Goal: Task Accomplishment & Management: Complete application form

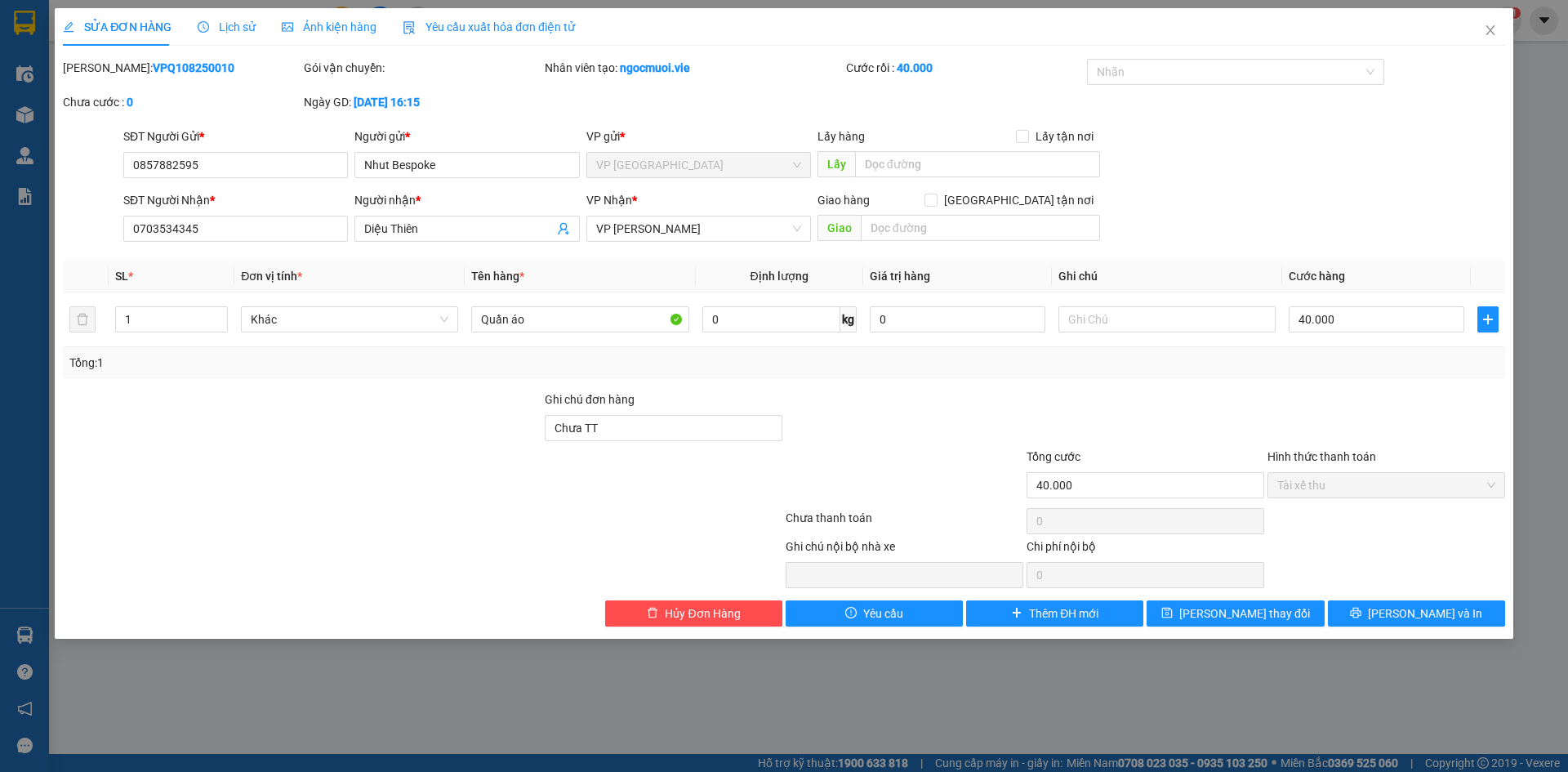
click at [1520, 425] on div "SỬA ĐƠN HÀNG Lịch sử Ảnh kiện hàng Yêu cầu xuất hóa đơn điện tử Total Paid Fee …" at bounding box center [784, 386] width 1568 height 772
drag, startPoint x: 1560, startPoint y: 140, endPoint x: 1498, endPoint y: 3, distance: 150.4
click at [1525, 66] on div "SỬA ĐƠN HÀNG Lịch sử Ảnh kiện hàng Yêu cầu xuất hóa đơn điện tử Total Paid Fee …" at bounding box center [784, 386] width 1568 height 772
click at [1485, 31] on icon "close" at bounding box center [1491, 30] width 13 height 13
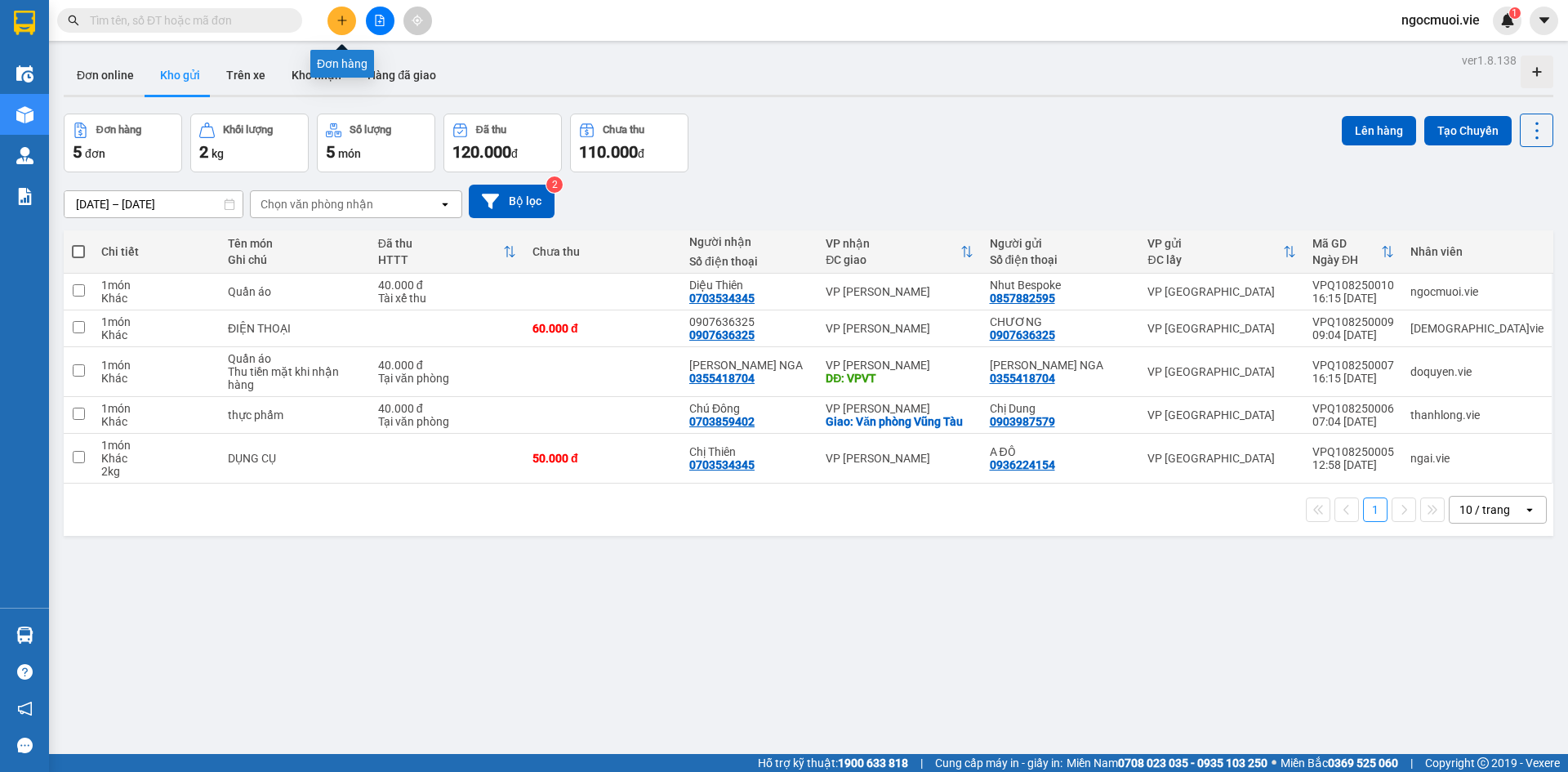
click at [346, 25] on icon "plus" at bounding box center [342, 21] width 11 height 11
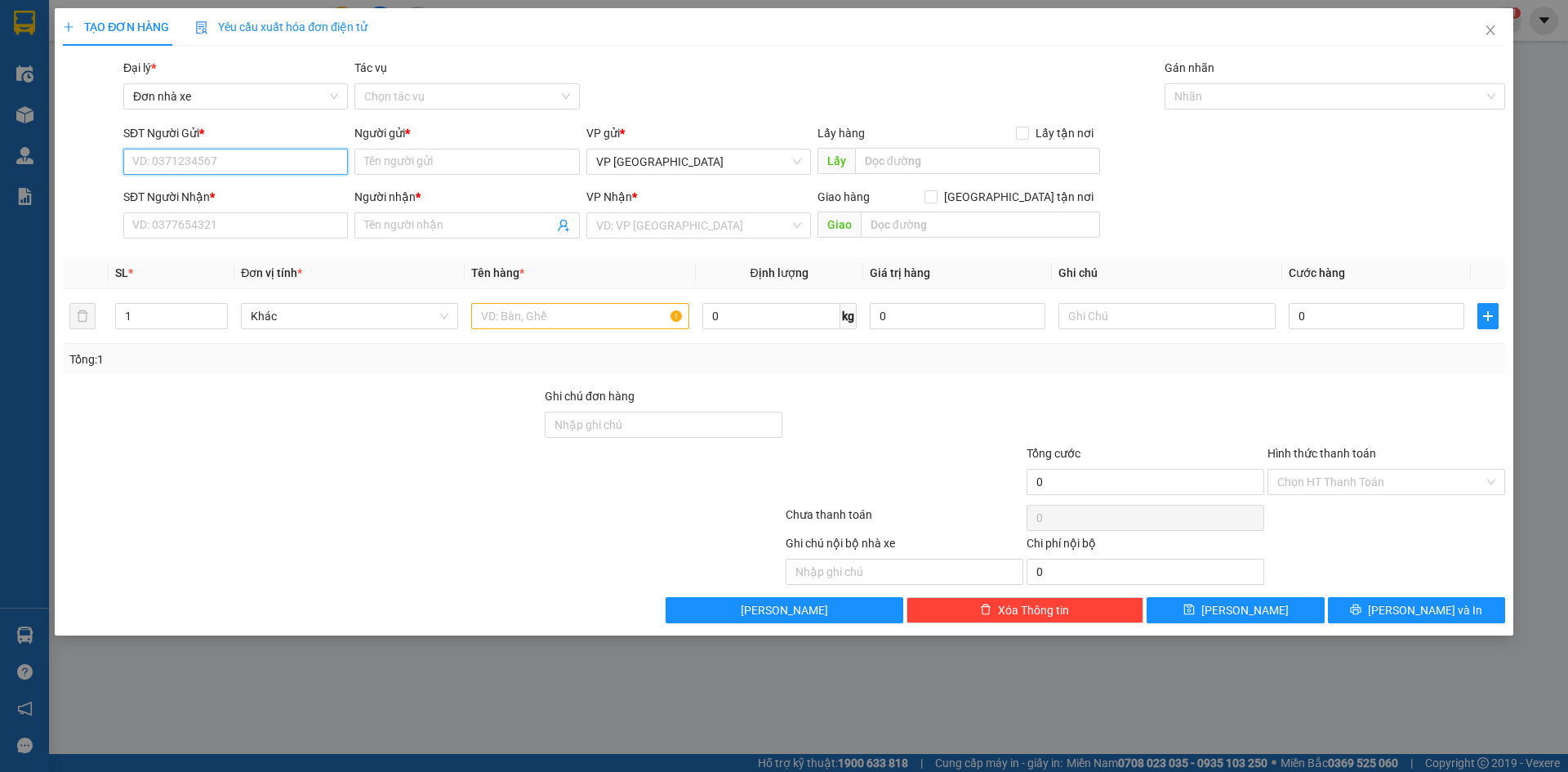
click at [241, 155] on input "SĐT Người Gửi *" at bounding box center [235, 162] width 225 height 26
click at [202, 168] on input "SĐT Người Gửi *" at bounding box center [235, 162] width 225 height 26
type input "0932103897"
click at [440, 154] on input "Người gửi *" at bounding box center [466, 162] width 225 height 26
type input "[PERSON_NAME]"
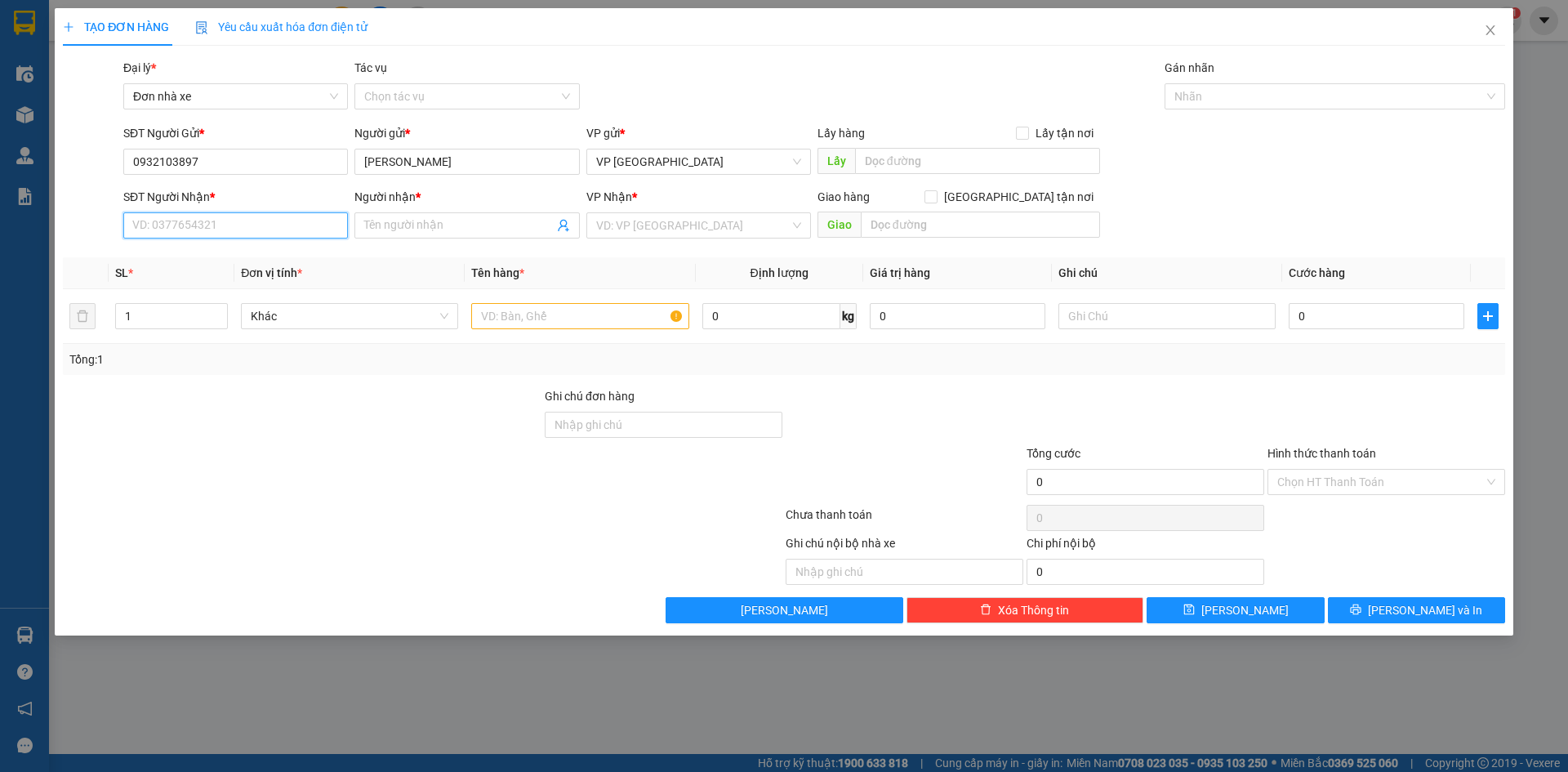
click at [185, 212] on input "SĐT Người Nhận *" at bounding box center [235, 225] width 225 height 26
type input "0901345918"
click at [398, 214] on span at bounding box center [466, 225] width 225 height 26
type input "thu nguyệt"
click at [654, 231] on input "search" at bounding box center [693, 225] width 194 height 24
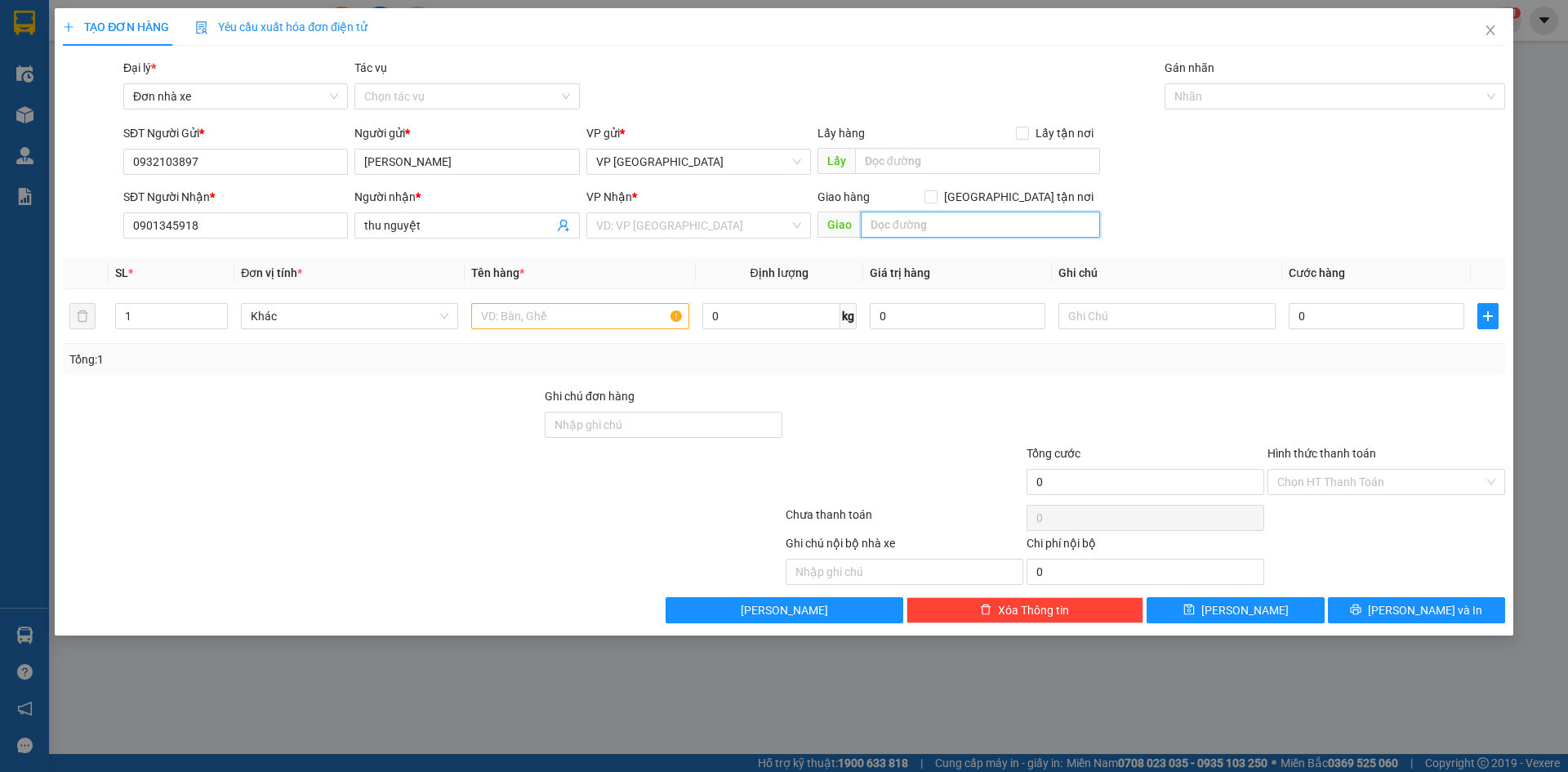
click at [924, 215] on input "text" at bounding box center [980, 224] width 240 height 26
type input "hẻm 105/1 [PERSON_NAME]"
click at [1138, 220] on div "SĐT Người Nhận * 0901345918 Người nhận * thu nguyệt VP Nhận * VD: VP [GEOGRAPHI…" at bounding box center [815, 216] width 1389 height 57
click at [716, 235] on input "search" at bounding box center [693, 225] width 194 height 24
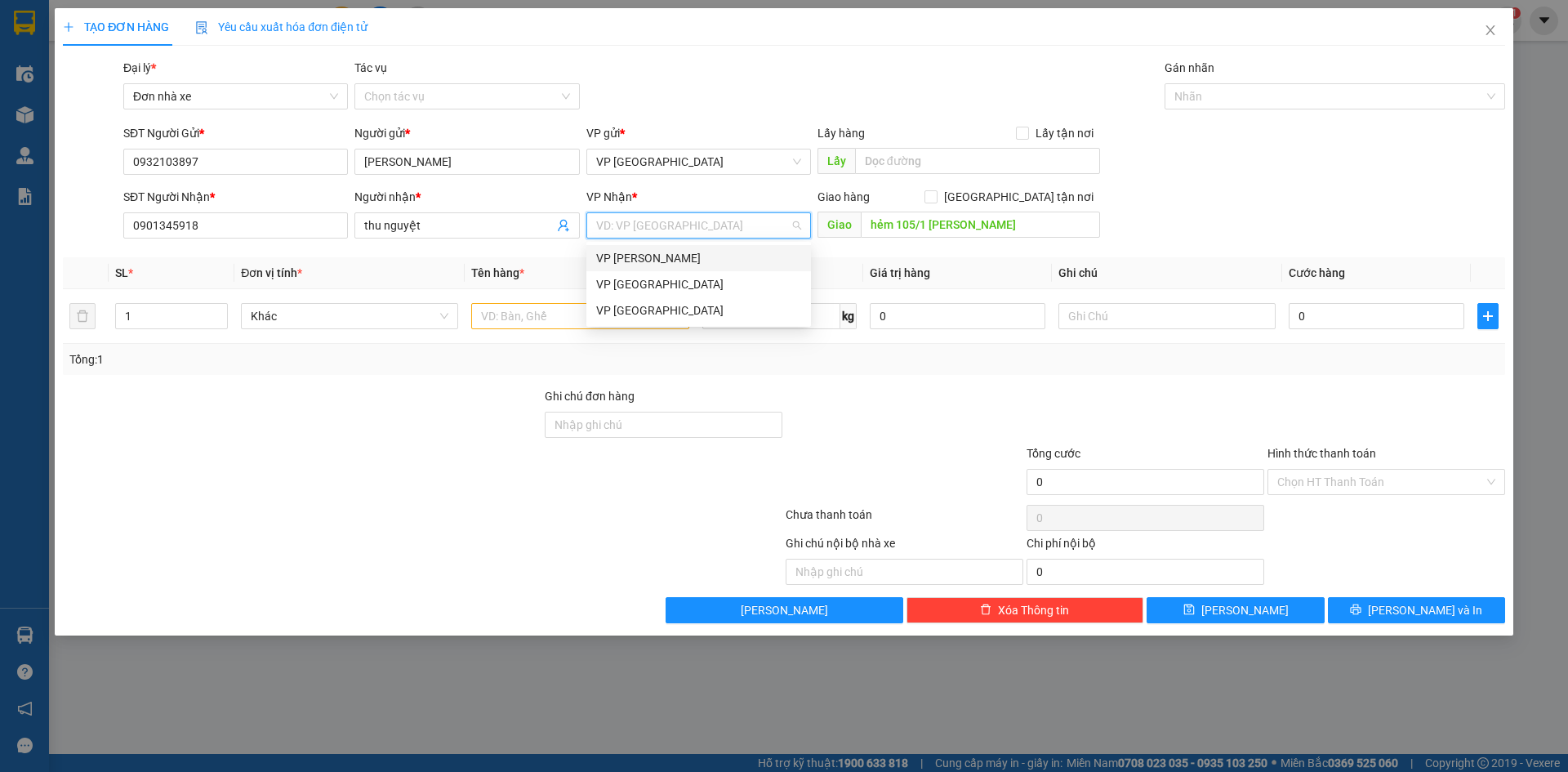
click at [675, 262] on div "VP [PERSON_NAME]" at bounding box center [699, 257] width 205 height 18
click at [562, 317] on input "text" at bounding box center [580, 317] width 217 height 26
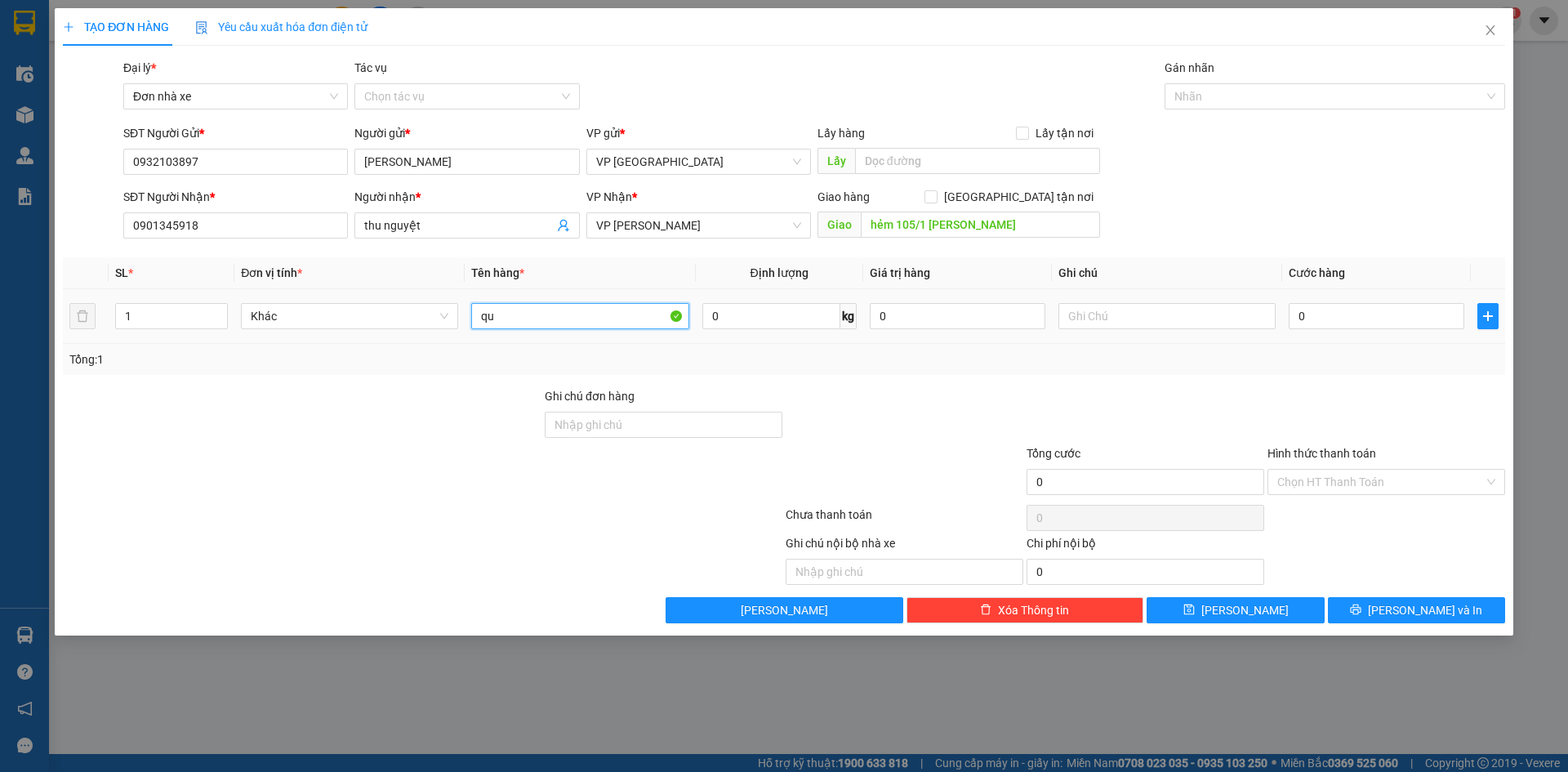
type input "q"
type input "vali quần áo"
click at [976, 320] on input "0" at bounding box center [957, 317] width 176 height 26
click at [876, 316] on input "0" at bounding box center [957, 317] width 176 height 26
type input "70.000"
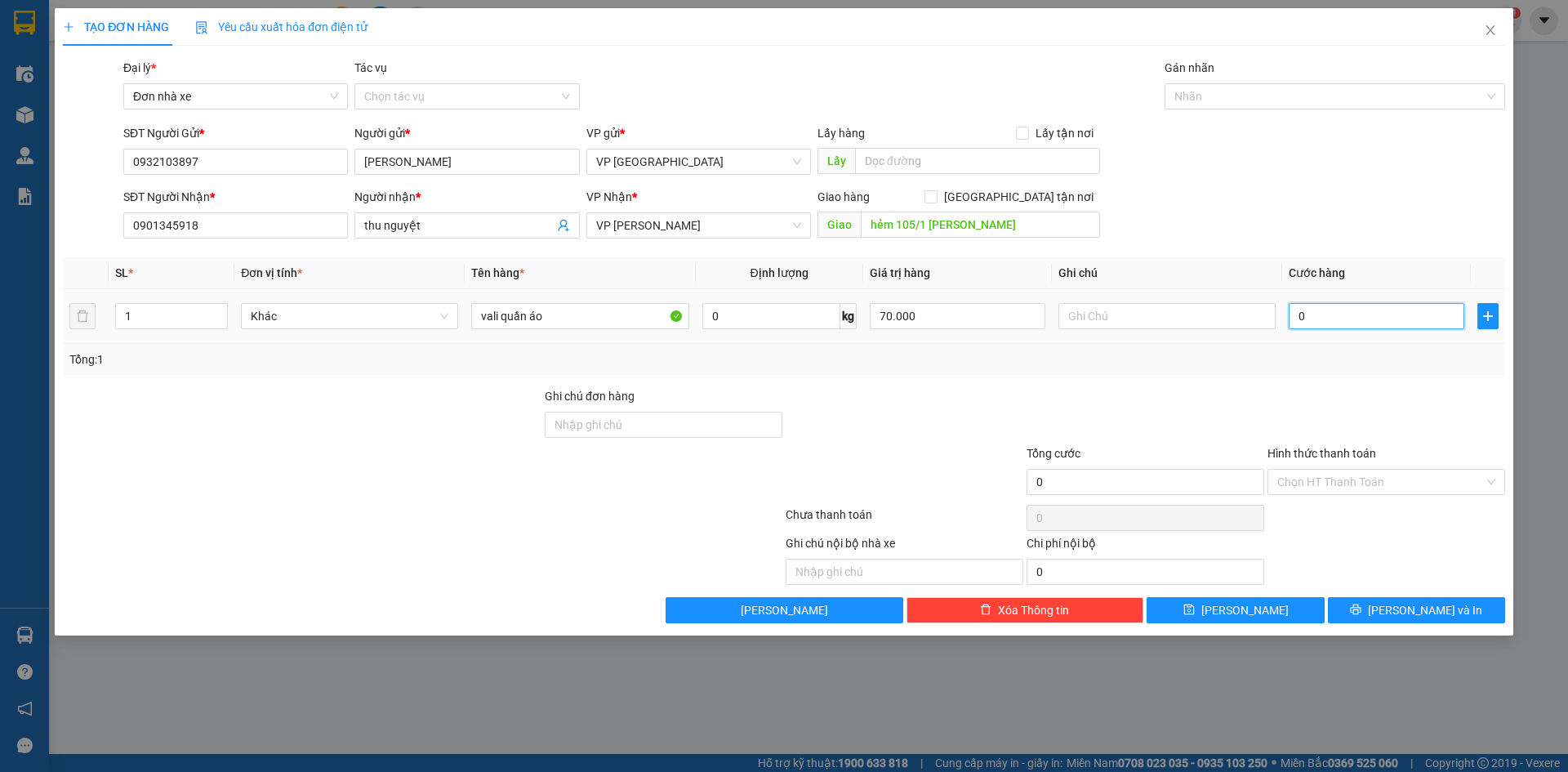
click at [1354, 317] on input "0" at bounding box center [1376, 317] width 176 height 26
click at [1291, 319] on input "0" at bounding box center [1376, 317] width 176 height 26
click at [1296, 323] on input "0" at bounding box center [1376, 317] width 176 height 26
type input "70"
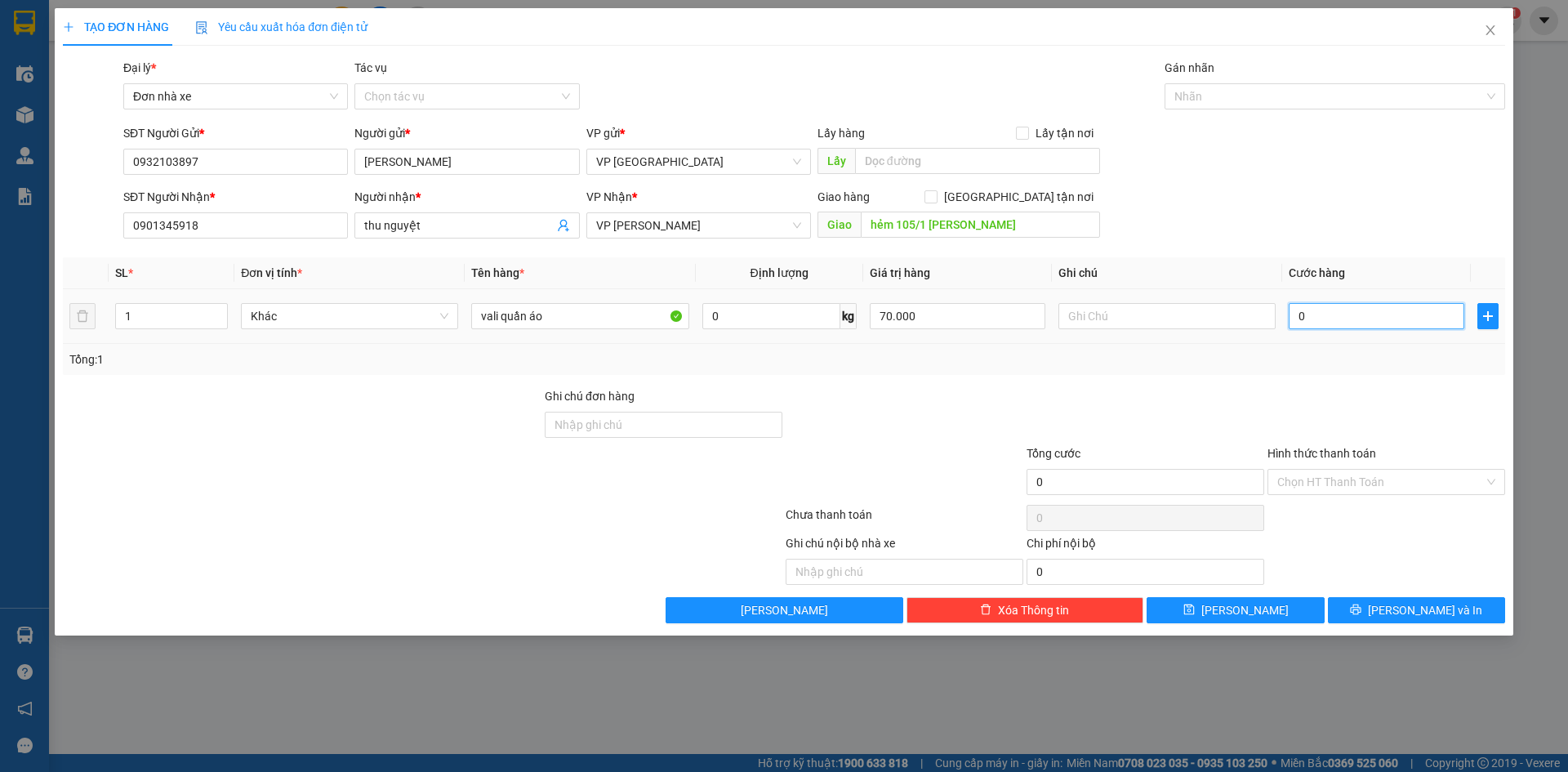
type input "70"
type input "700"
type input "7.000"
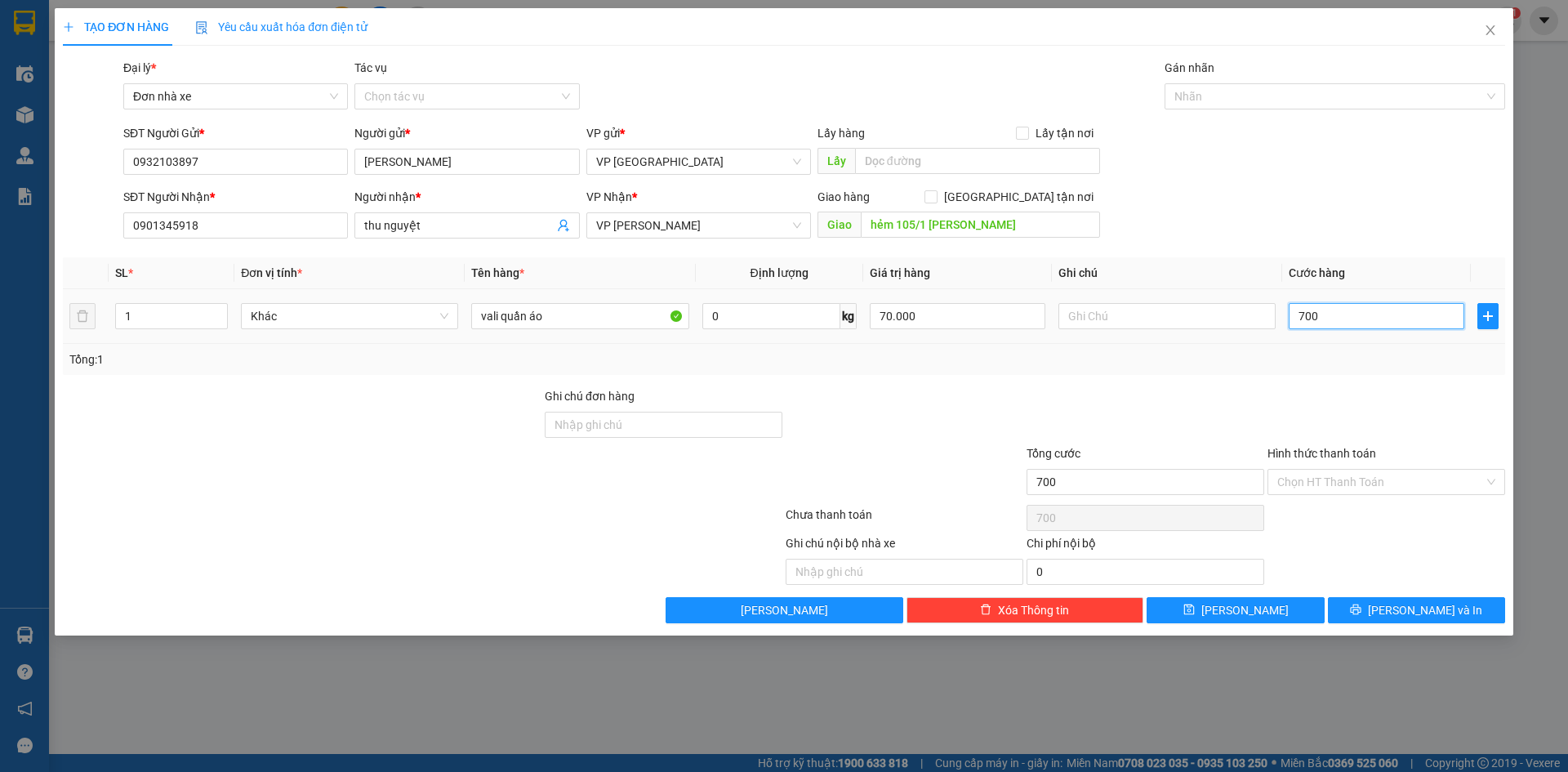
type input "7.000"
type input "70.000"
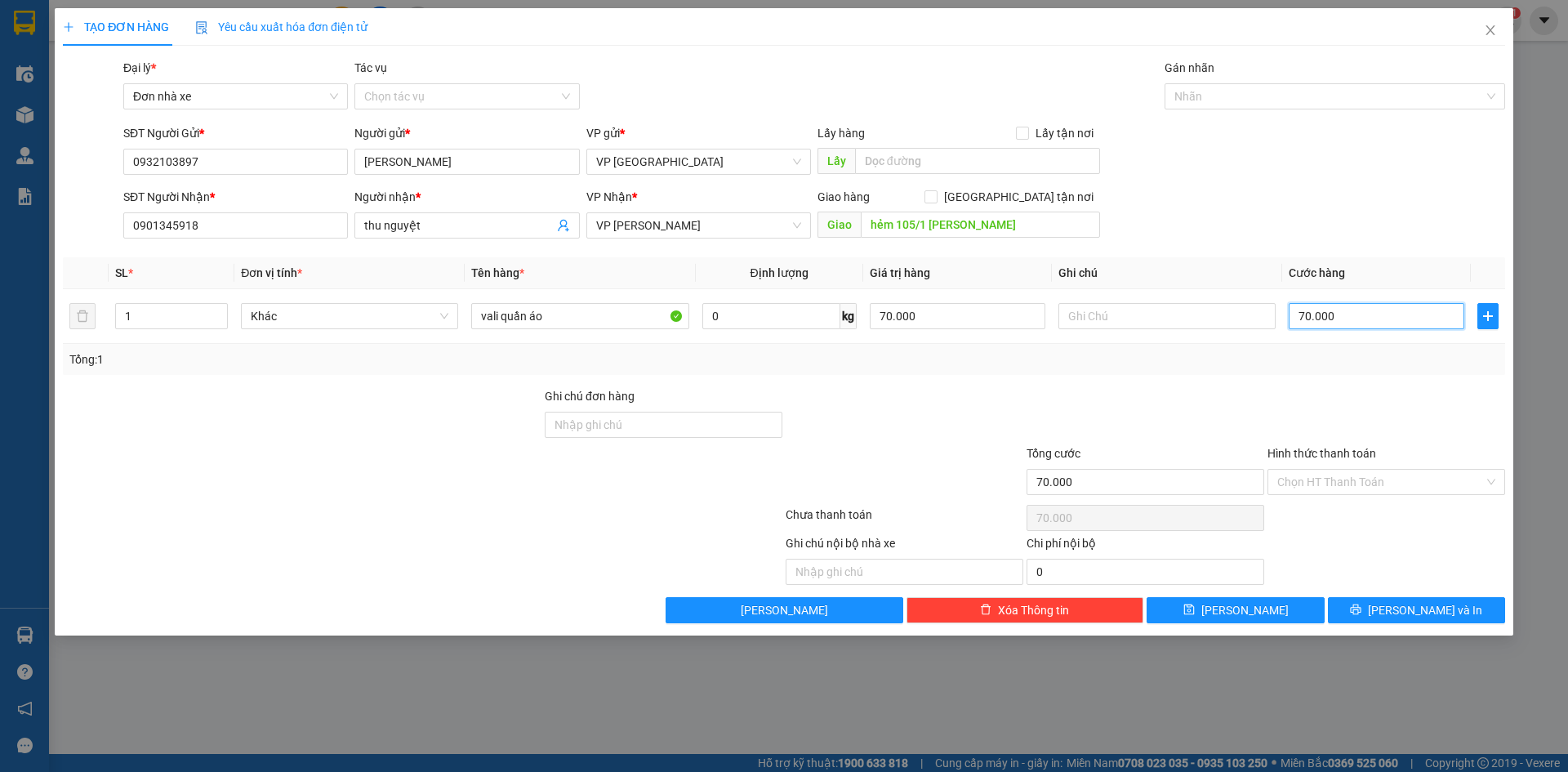
type input "70.000"
click at [1187, 409] on div at bounding box center [1145, 415] width 241 height 57
click at [1335, 480] on input "Hình thức thanh toán" at bounding box center [1381, 482] width 207 height 24
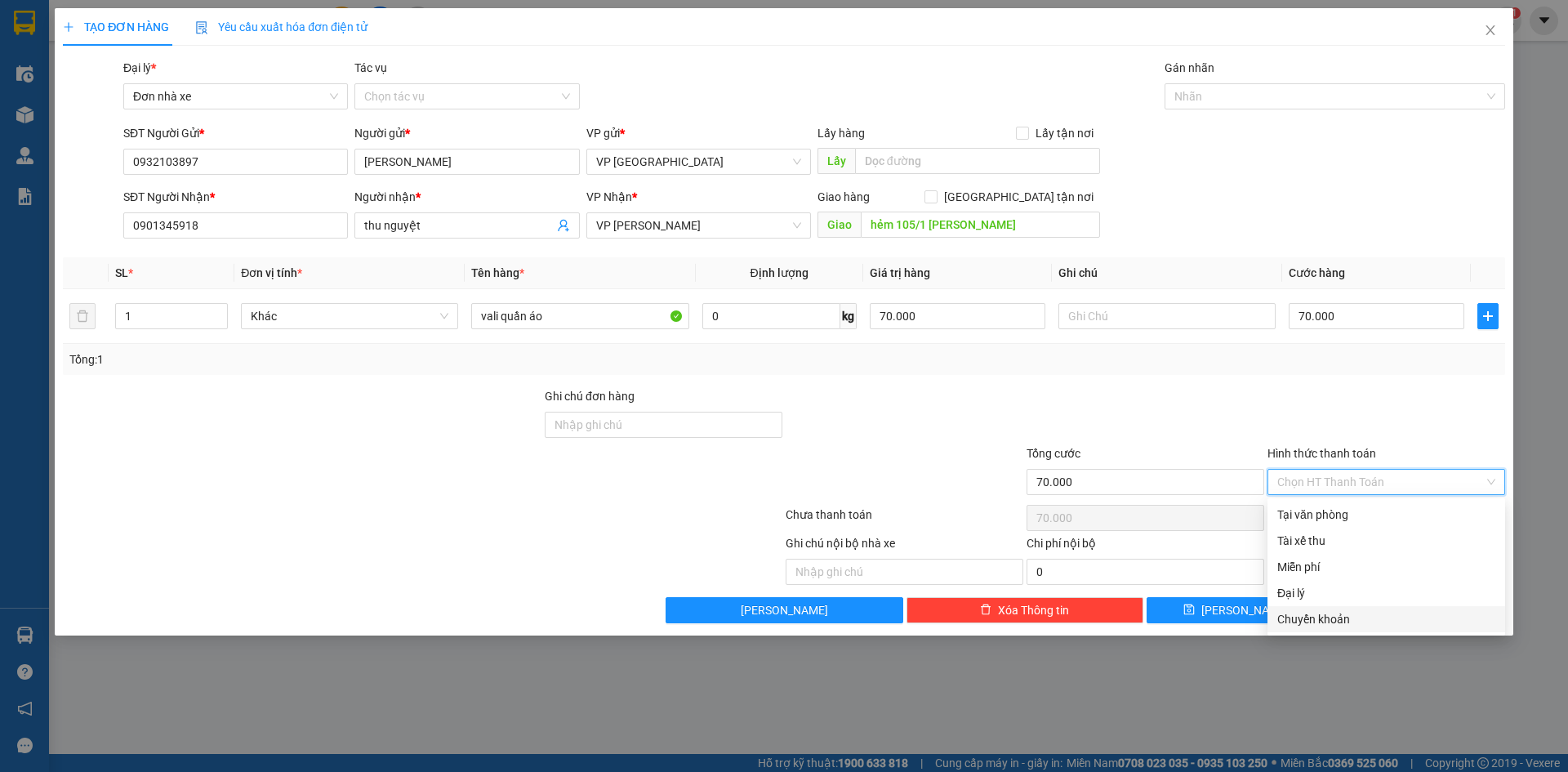
click at [1351, 622] on div "Chuyển khoản" at bounding box center [1387, 618] width 218 height 18
type input "0"
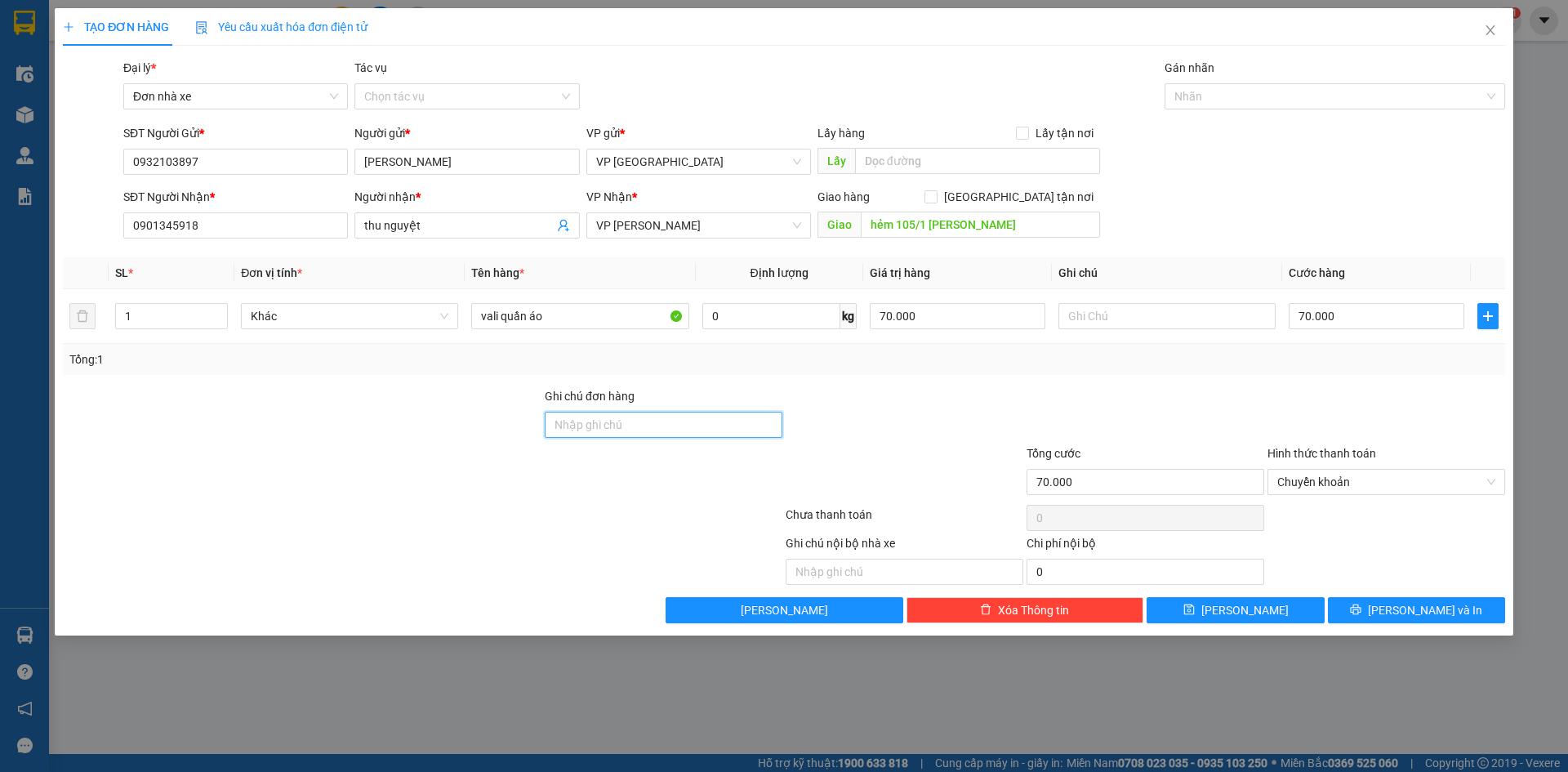
click at [706, 425] on input "Ghi chú đơn hàng" at bounding box center [663, 425] width 238 height 26
click at [922, 393] on div at bounding box center [905, 415] width 241 height 57
drag, startPoint x: 706, startPoint y: 224, endPoint x: 560, endPoint y: 232, distance: 146.2
click at [560, 232] on div "SĐT Người Nhận * 0901345918 Người nhận * thu nguyệt VP Nhận * VP Vũng Tàu Giao …" at bounding box center [815, 216] width 1389 height 57
click at [806, 225] on div "VP [PERSON_NAME]" at bounding box center [698, 225] width 225 height 26
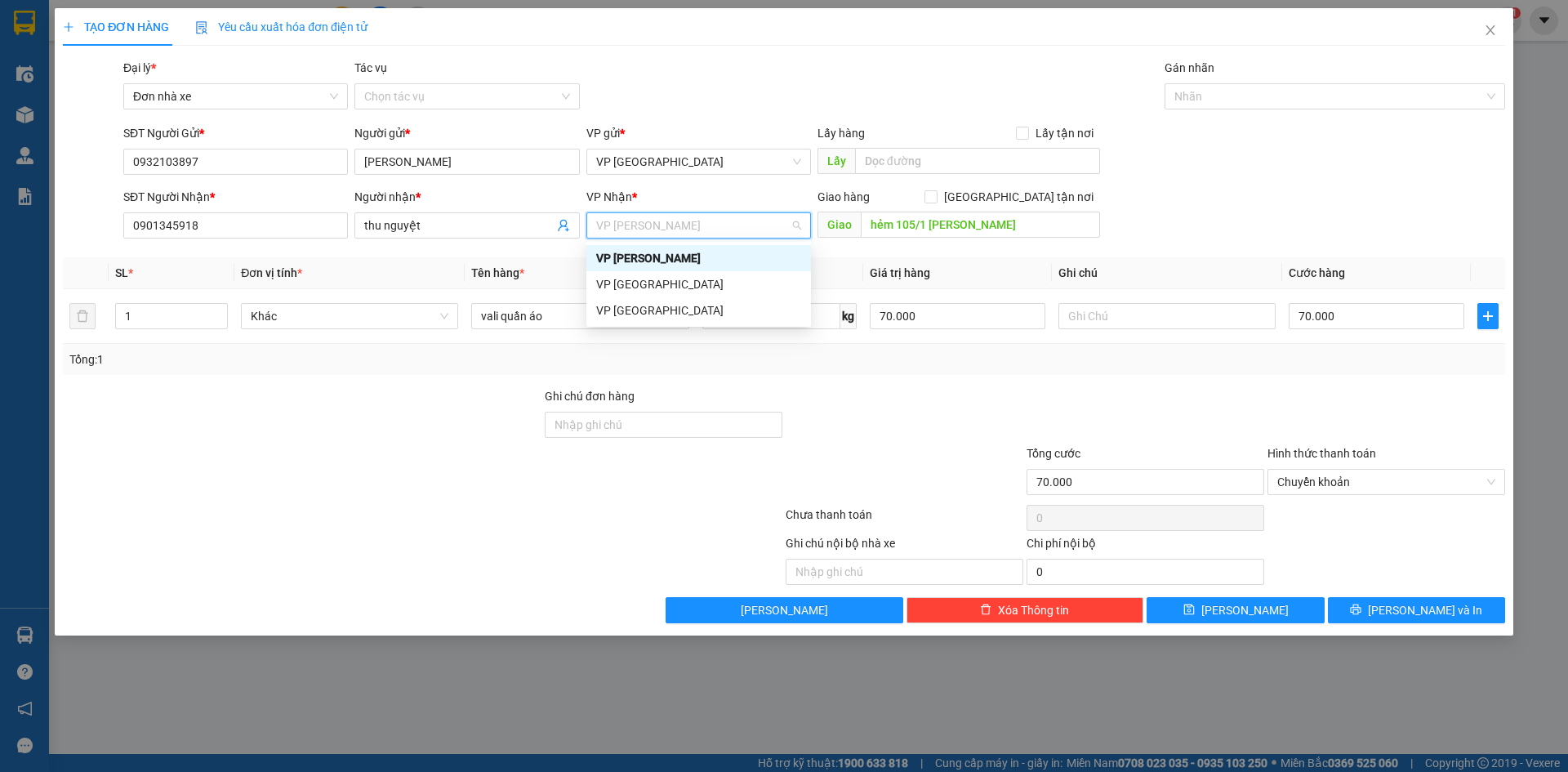
click at [801, 226] on div "VP [PERSON_NAME]" at bounding box center [698, 225] width 225 height 26
click at [750, 231] on span "VP [PERSON_NAME]" at bounding box center [699, 225] width 205 height 24
click at [770, 190] on div "VP Nhận *" at bounding box center [698, 196] width 225 height 18
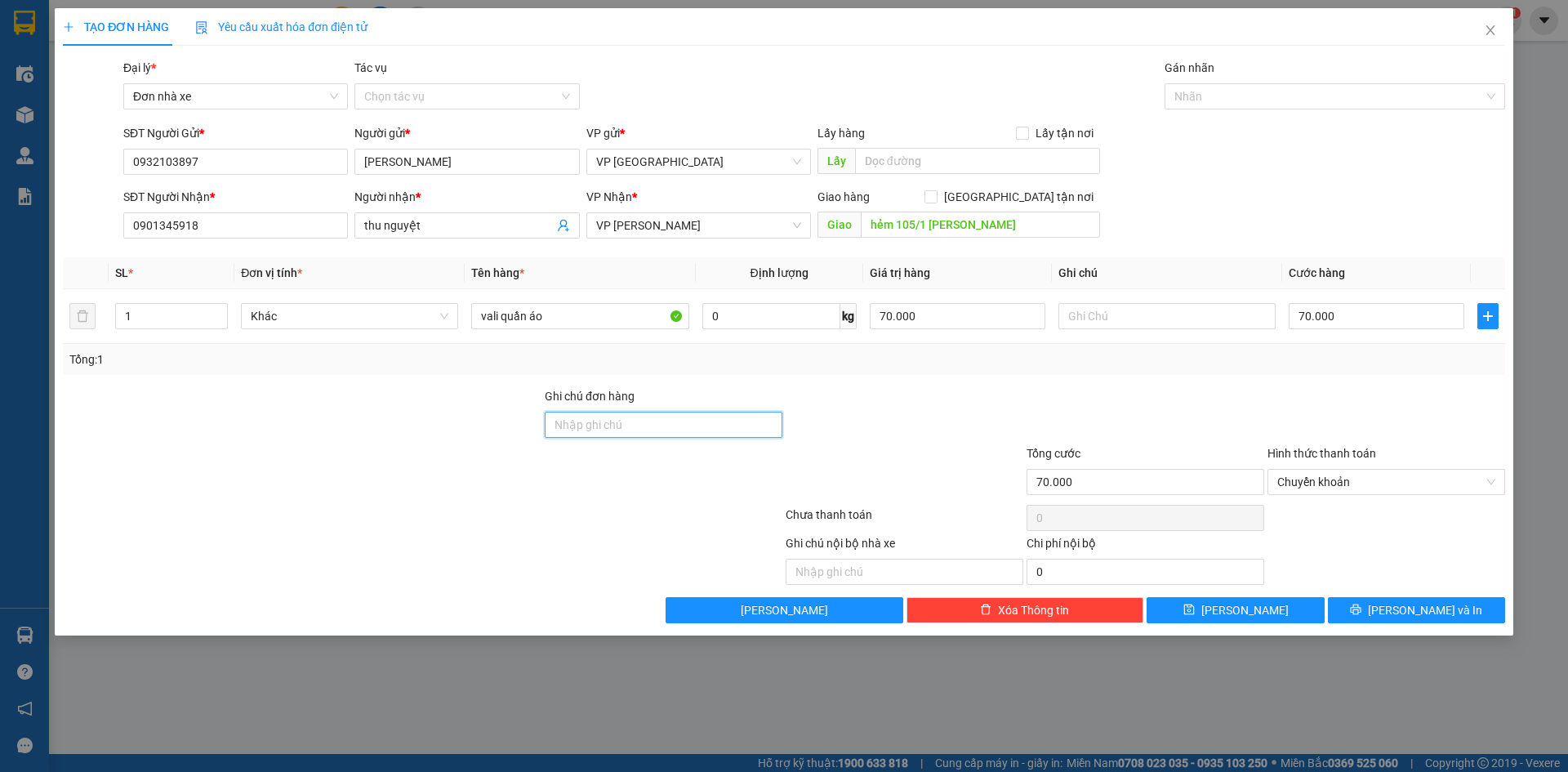
click at [647, 437] on input "Ghi chú đơn hàng" at bounding box center [663, 425] width 238 height 26
paste input "[DATE] 16:56:04 70,000"
type input "[DATE] 16:56:04 70,000"
click at [934, 422] on div at bounding box center [905, 415] width 241 height 57
click at [1321, 481] on span "Chuyển khoản" at bounding box center [1387, 482] width 218 height 24
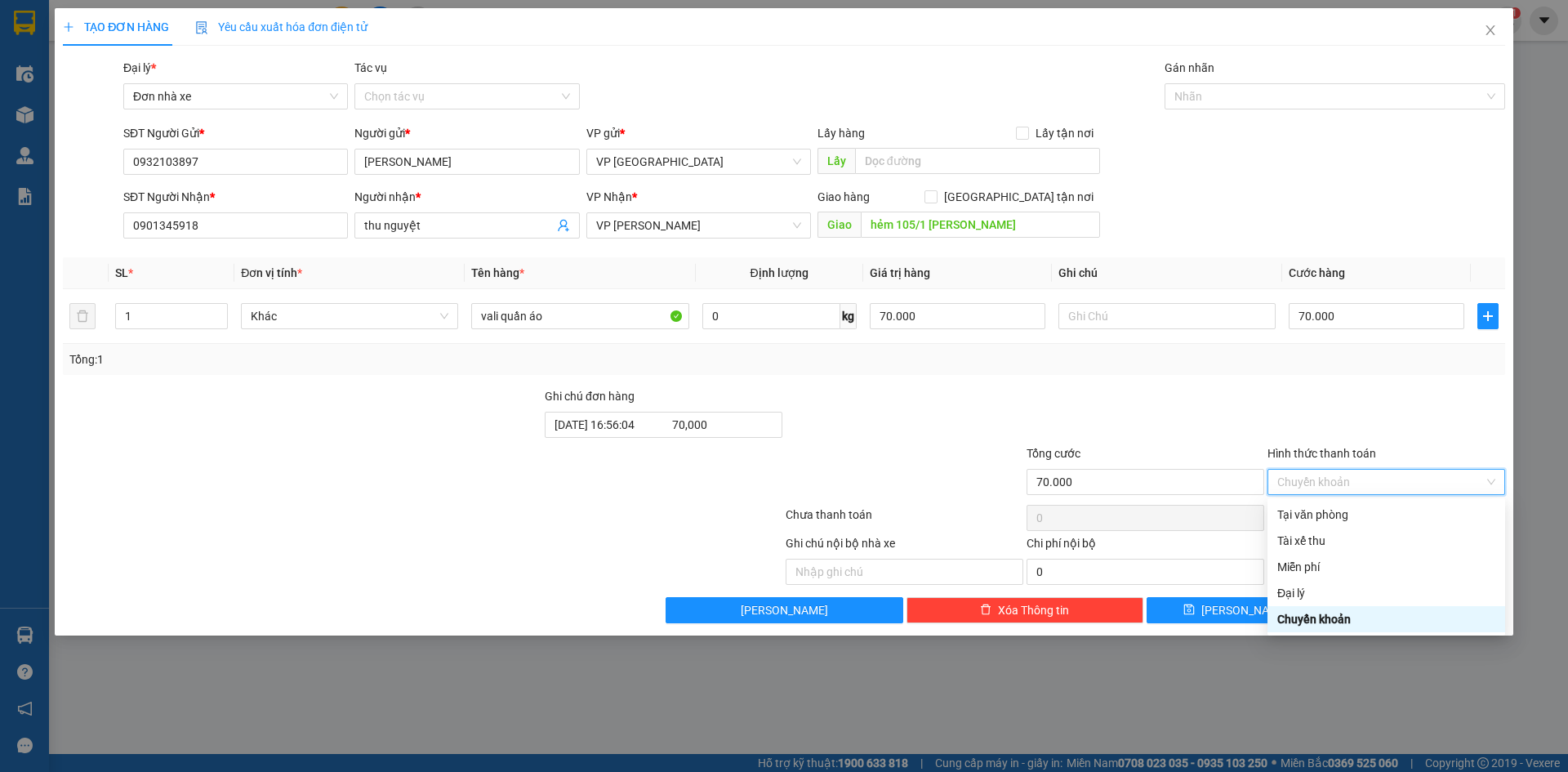
click at [1318, 616] on div "Chuyển khoản" at bounding box center [1387, 618] width 218 height 18
click at [1361, 607] on icon "printer" at bounding box center [1356, 609] width 11 height 11
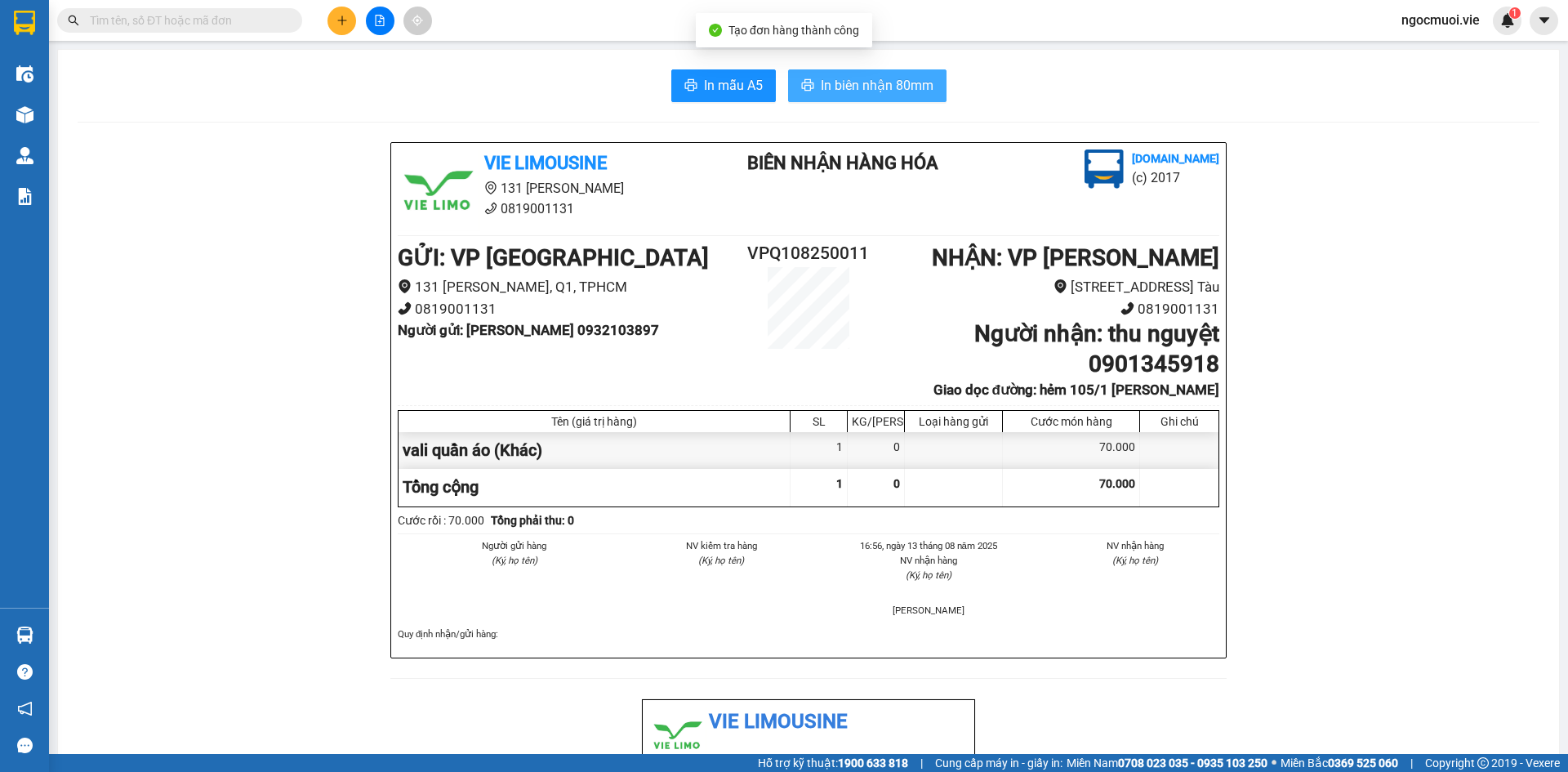
click at [860, 88] on span "In biên nhận 80mm" at bounding box center [877, 85] width 113 height 21
click at [892, 83] on span "In biên nhận 80mm" at bounding box center [877, 85] width 113 height 21
click at [916, 79] on span "In biên nhận 80mm" at bounding box center [877, 85] width 113 height 21
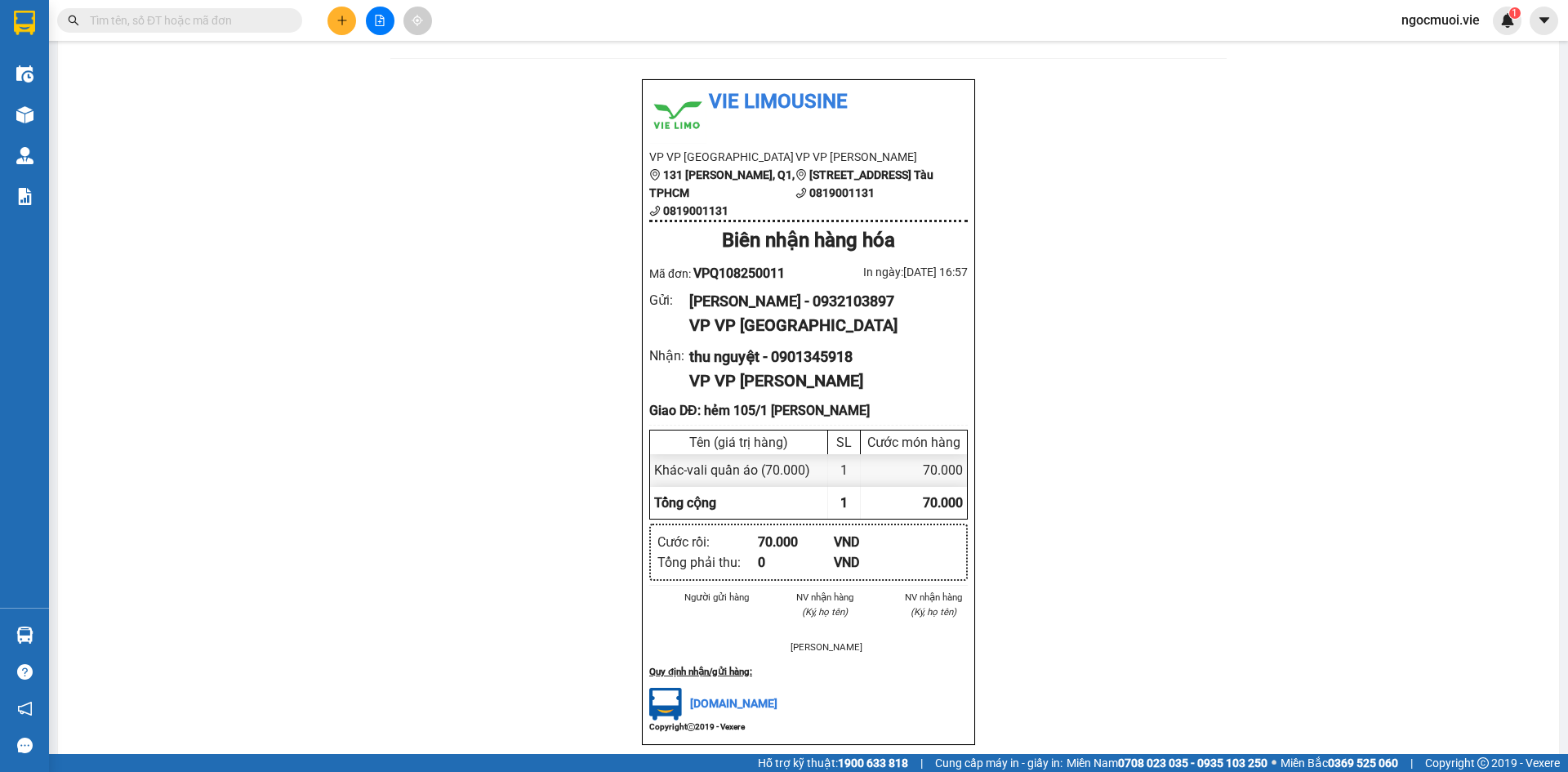
scroll to position [654, 0]
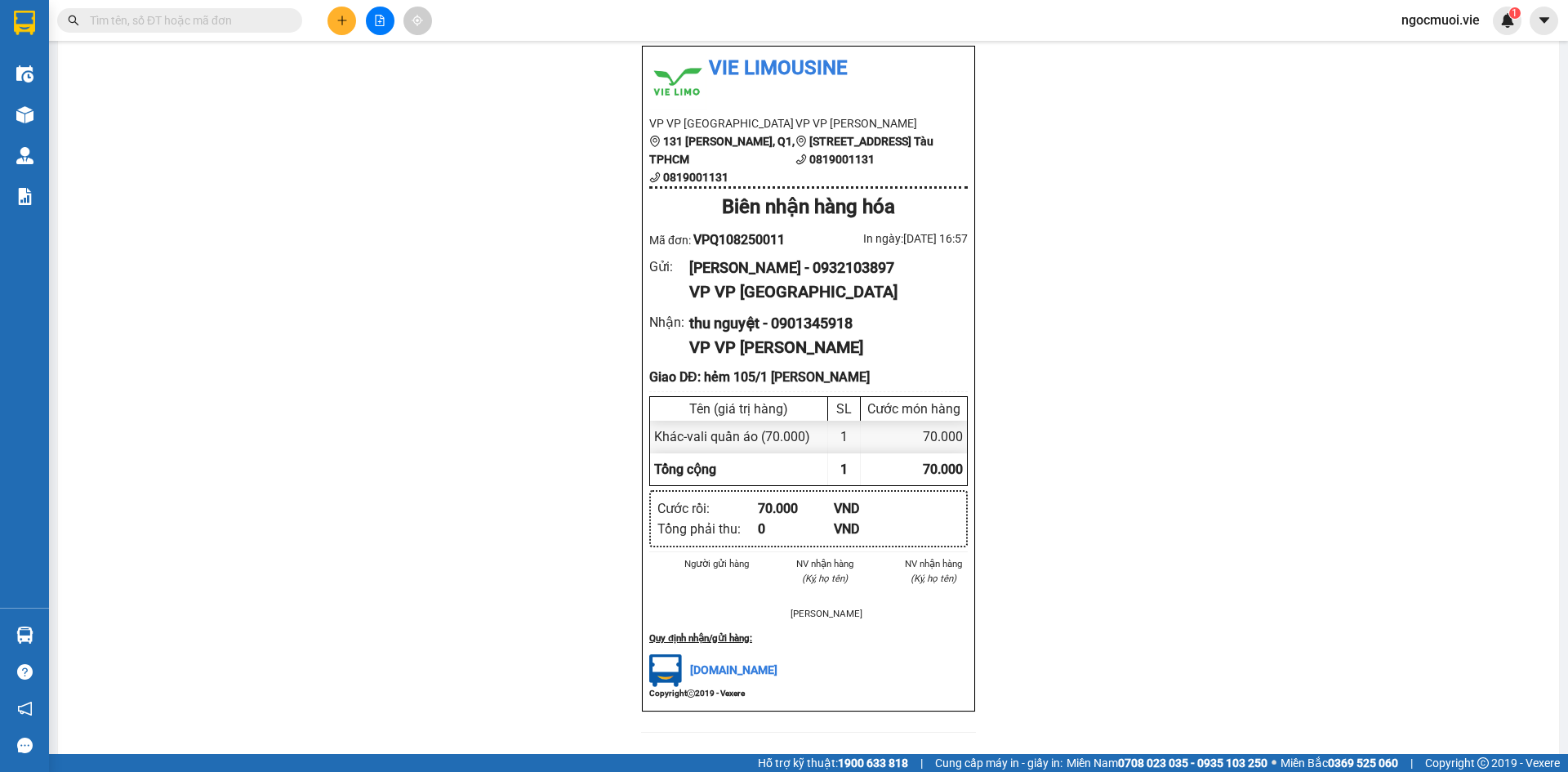
click at [782, 357] on div "VP VP [PERSON_NAME]" at bounding box center [822, 347] width 266 height 25
click at [728, 358] on div "VP VP [PERSON_NAME]" at bounding box center [822, 347] width 266 height 25
click at [802, 411] on div "Tên (giá trị hàng)" at bounding box center [738, 409] width 169 height 16
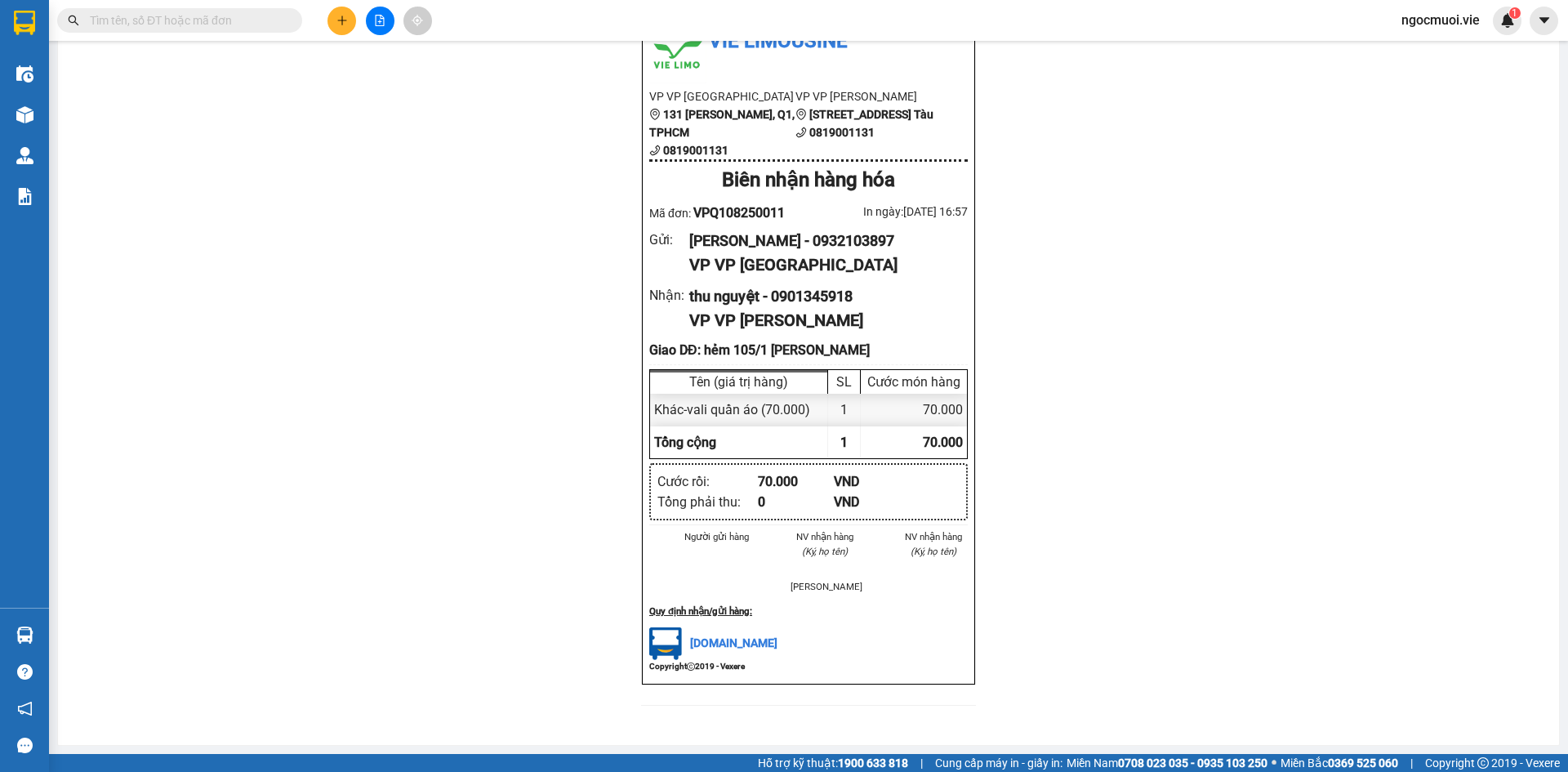
click at [849, 320] on div "Vie Limousine VP VP Quận 1 131 [PERSON_NAME][GEOGRAPHIC_DATA], Q1, TPHCM 081900…" at bounding box center [808, 351] width 334 height 666
